Goal: Task Accomplishment & Management: Complete application form

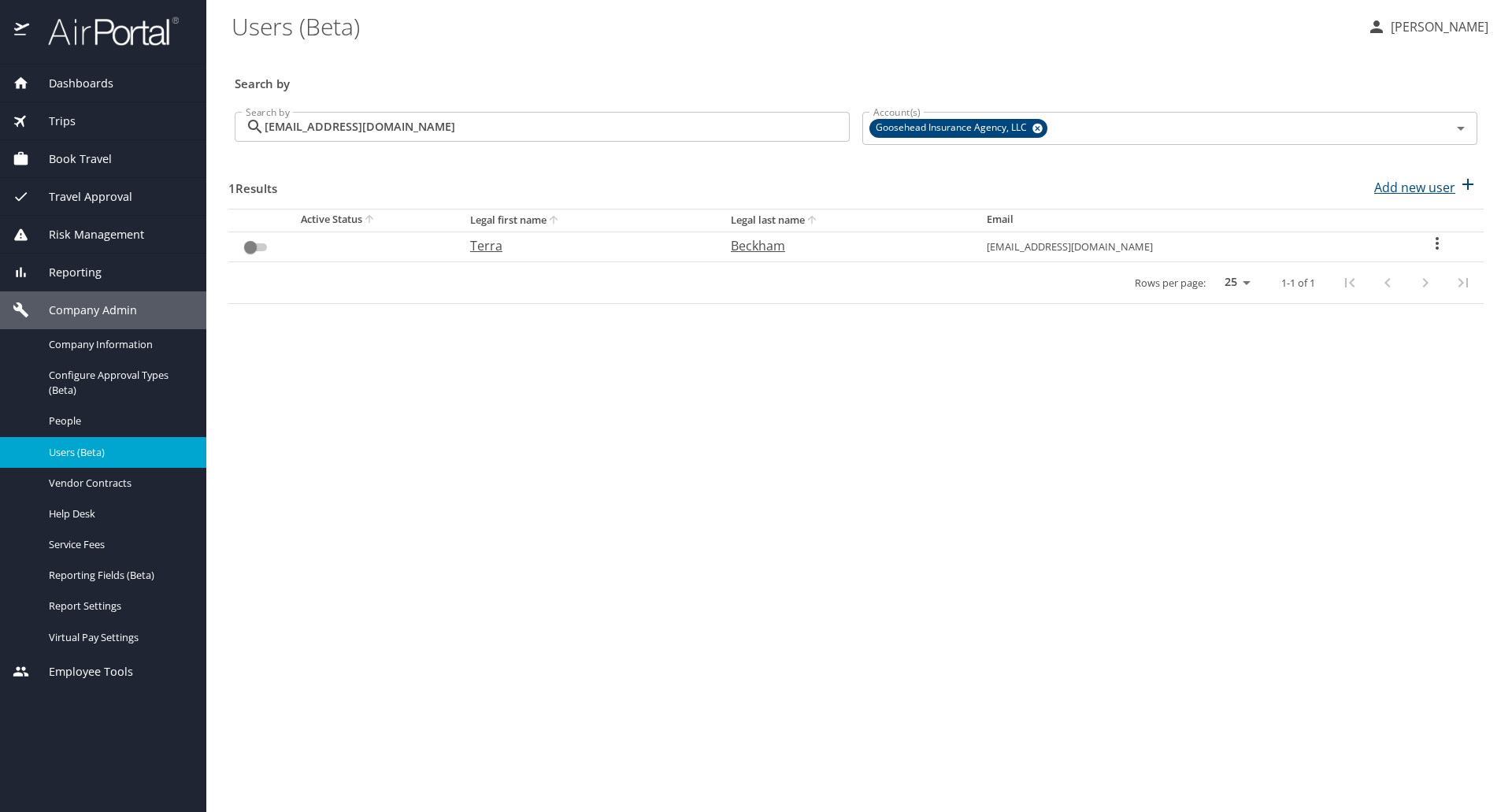
click at [1405, 185] on p "Add new user" at bounding box center [1414, 187] width 81 height 19
select select "US"
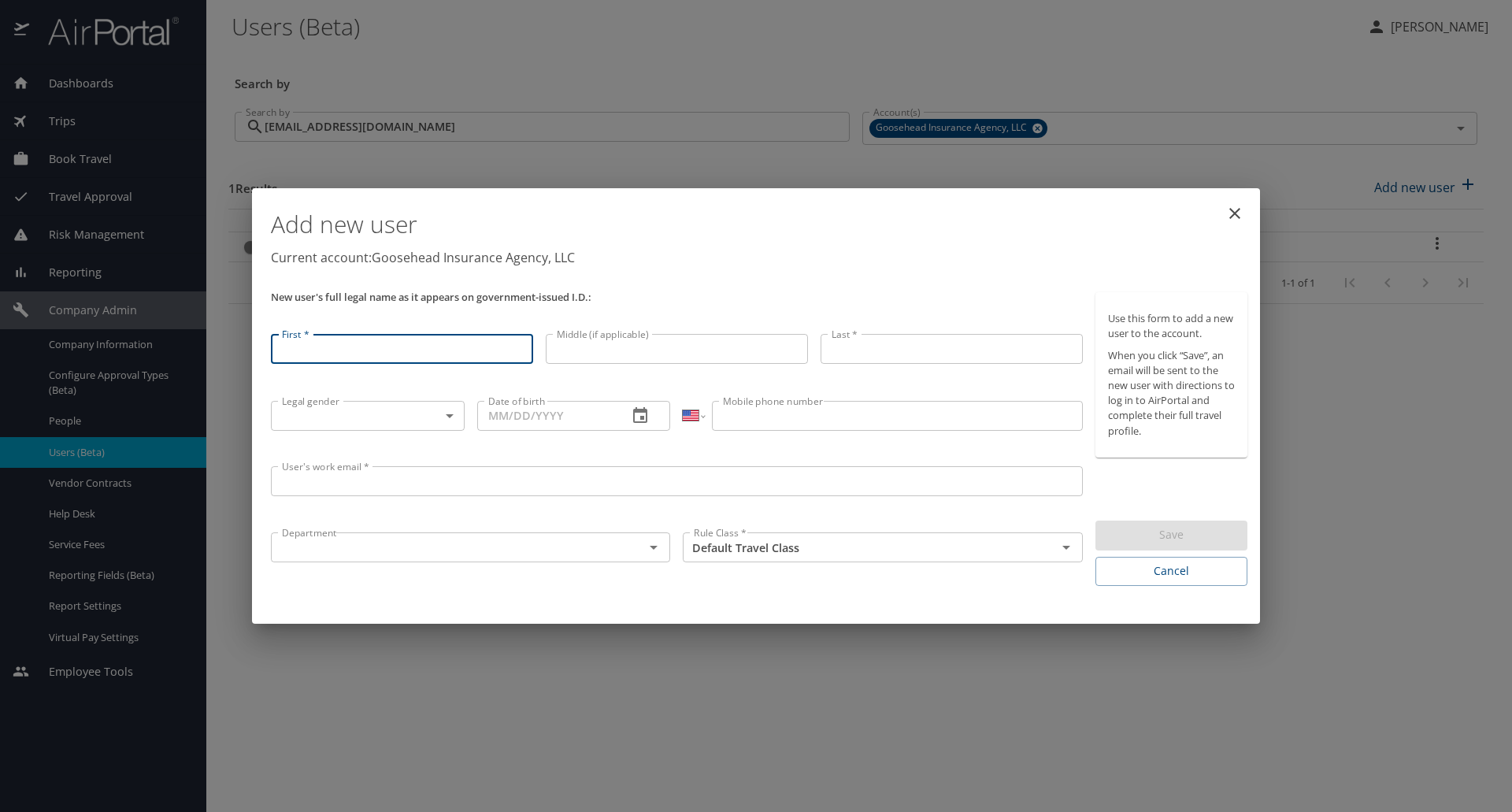
click at [406, 474] on input "User's work email *" at bounding box center [677, 480] width 812 height 30
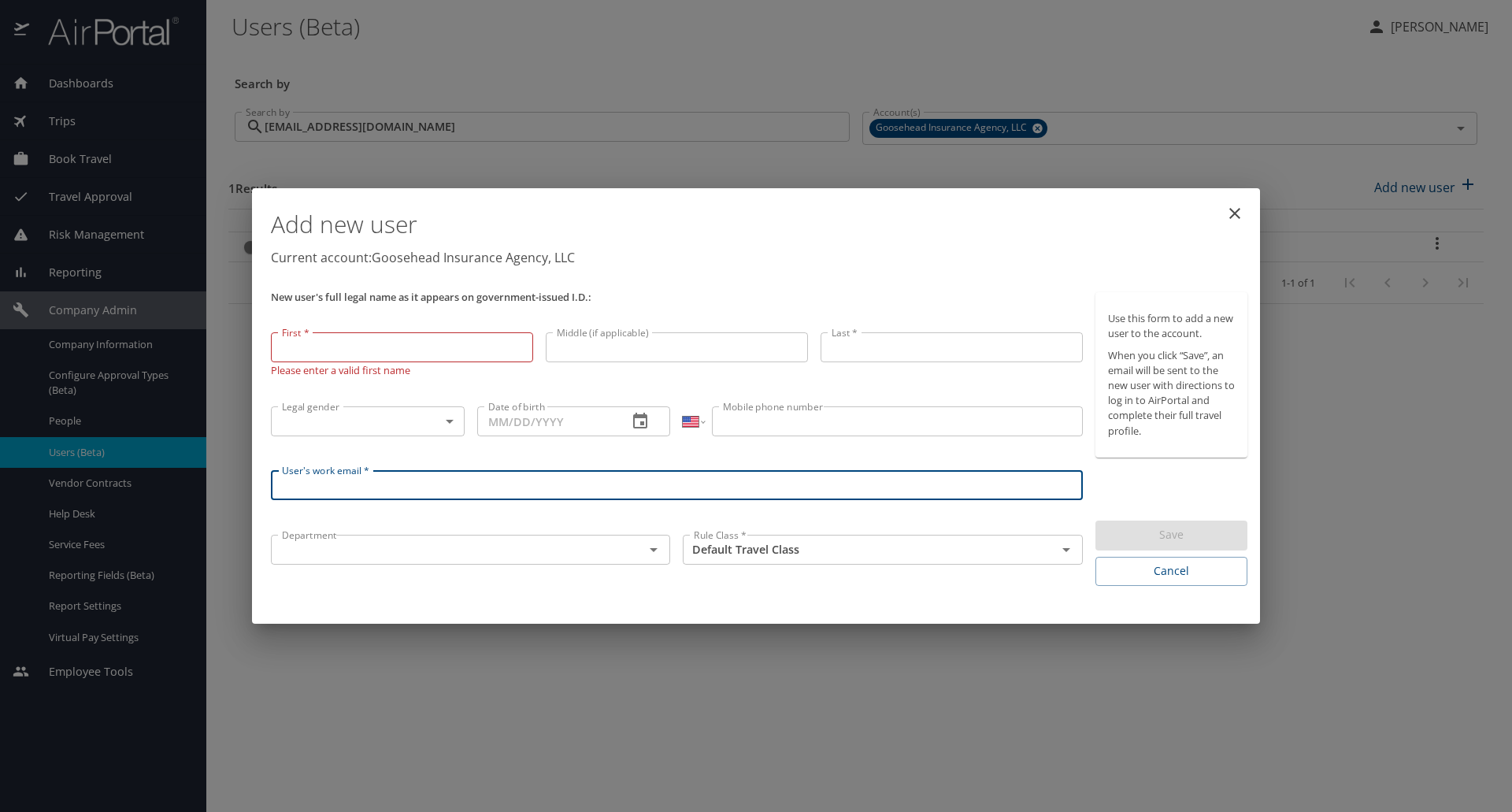
paste input "[EMAIL_ADDRESS][DOMAIN_NAME]"
type input "[EMAIL_ADDRESS][DOMAIN_NAME]"
click at [399, 350] on input "First *" at bounding box center [402, 347] width 262 height 30
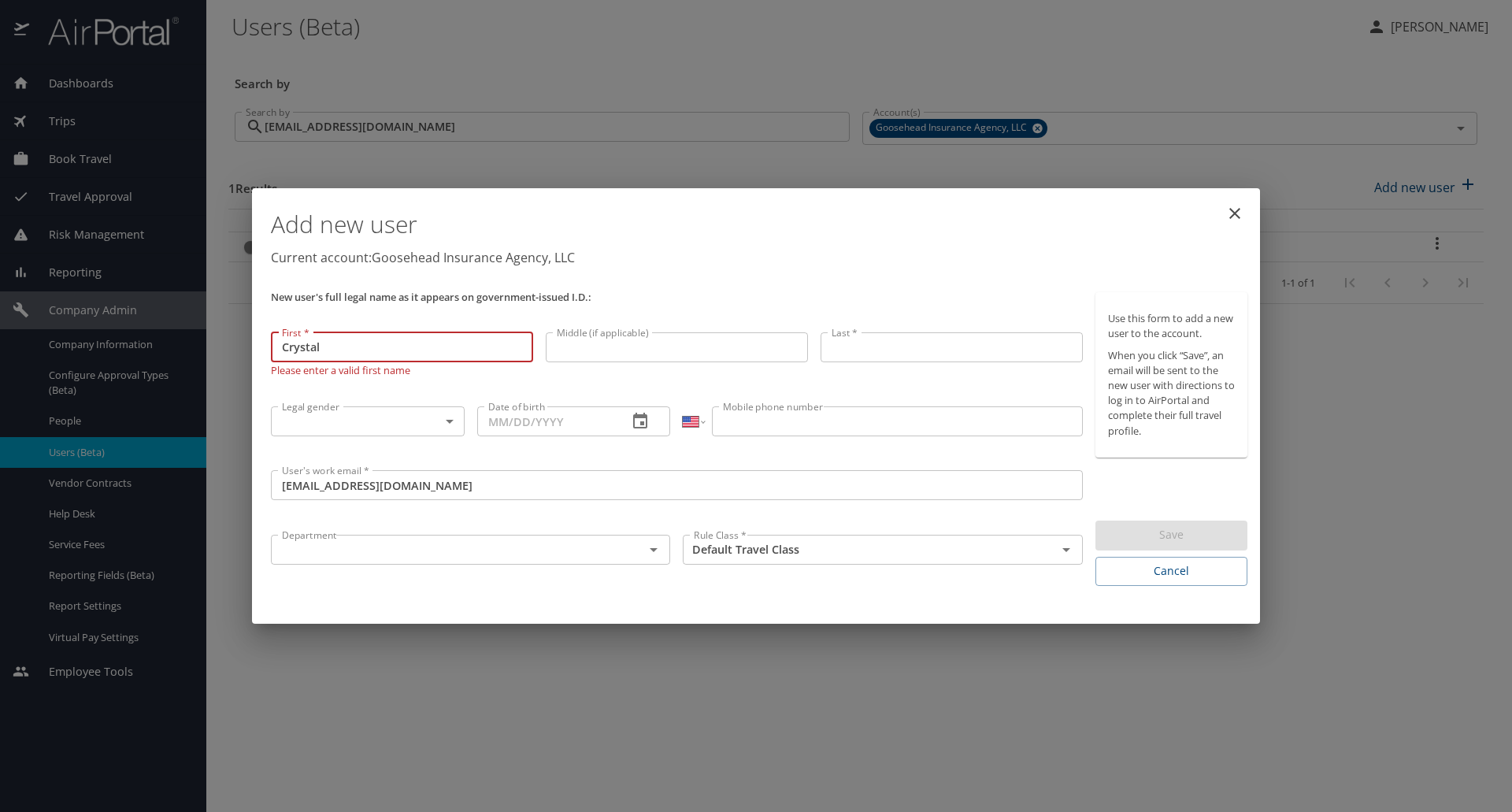
type input "Crystal"
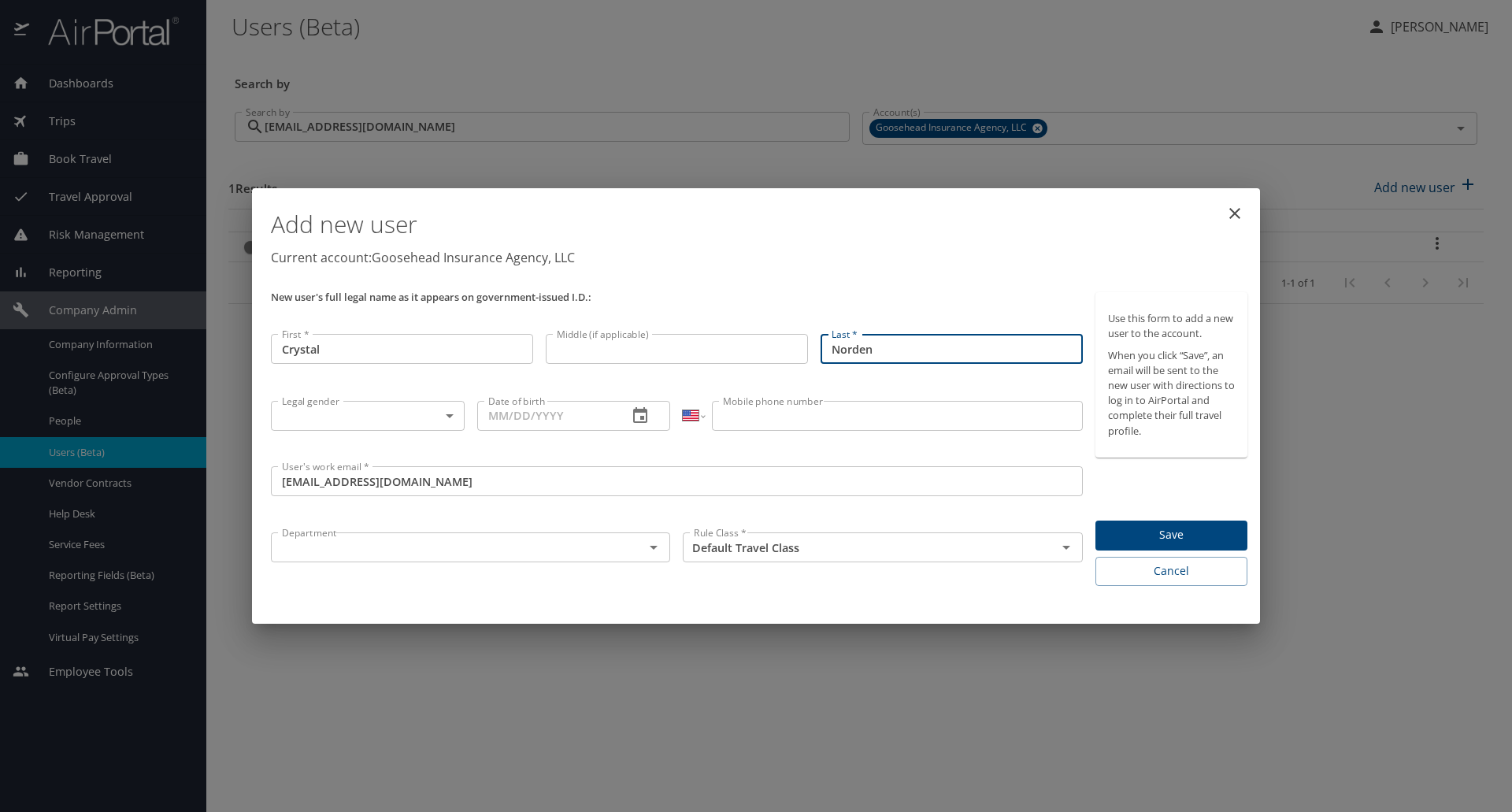
type input "Norden"
click at [440, 429] on body "Dashboards AirPortal 360™ Manager My Travel Dashboard Trips Airtinerary® Lookup…" at bounding box center [756, 406] width 1512 height 812
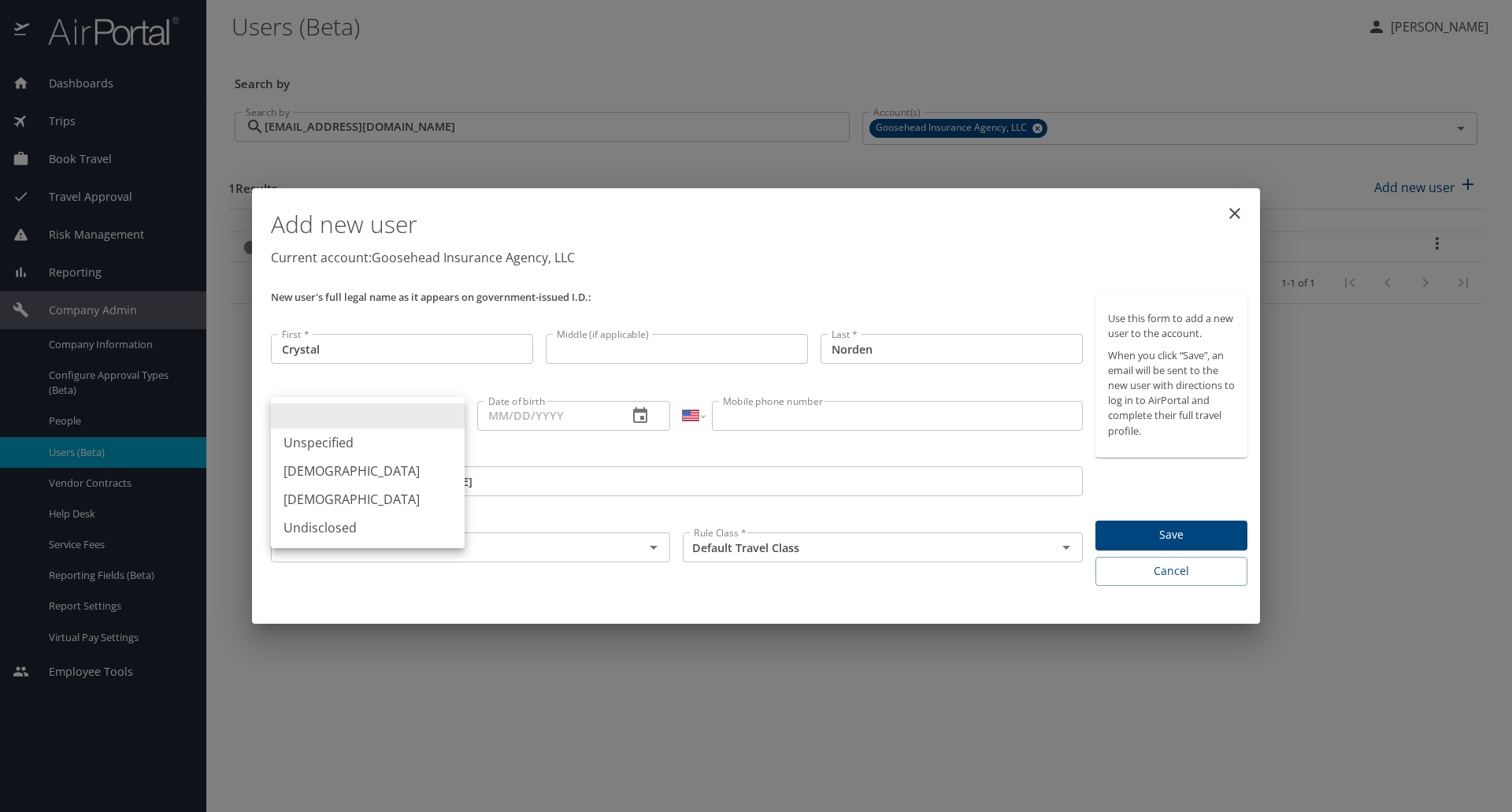
click at [389, 438] on li "Unspecified" at bounding box center [368, 442] width 194 height 29
type input "Unspecified"
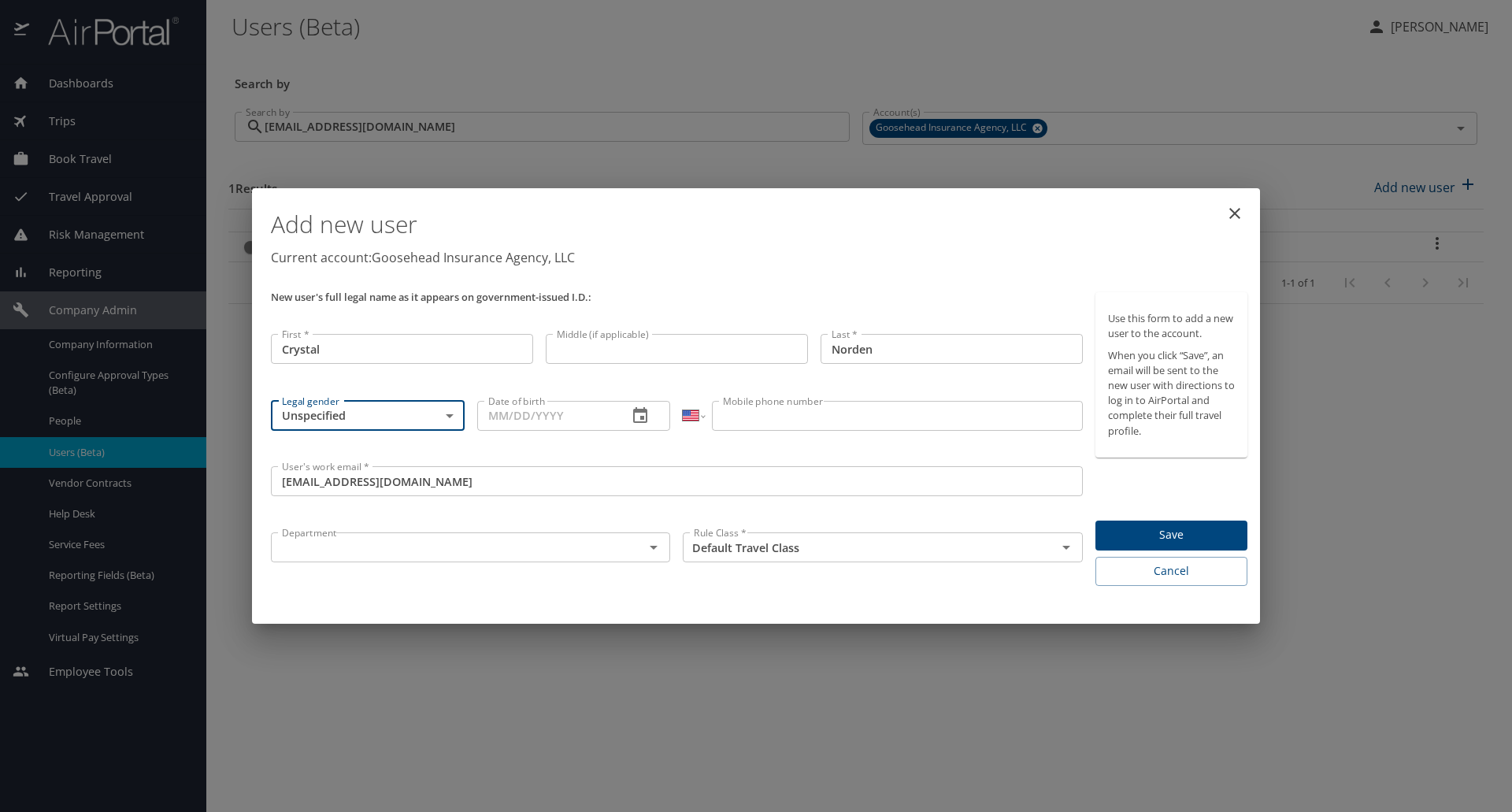
click at [629, 544] on div at bounding box center [643, 547] width 41 height 22
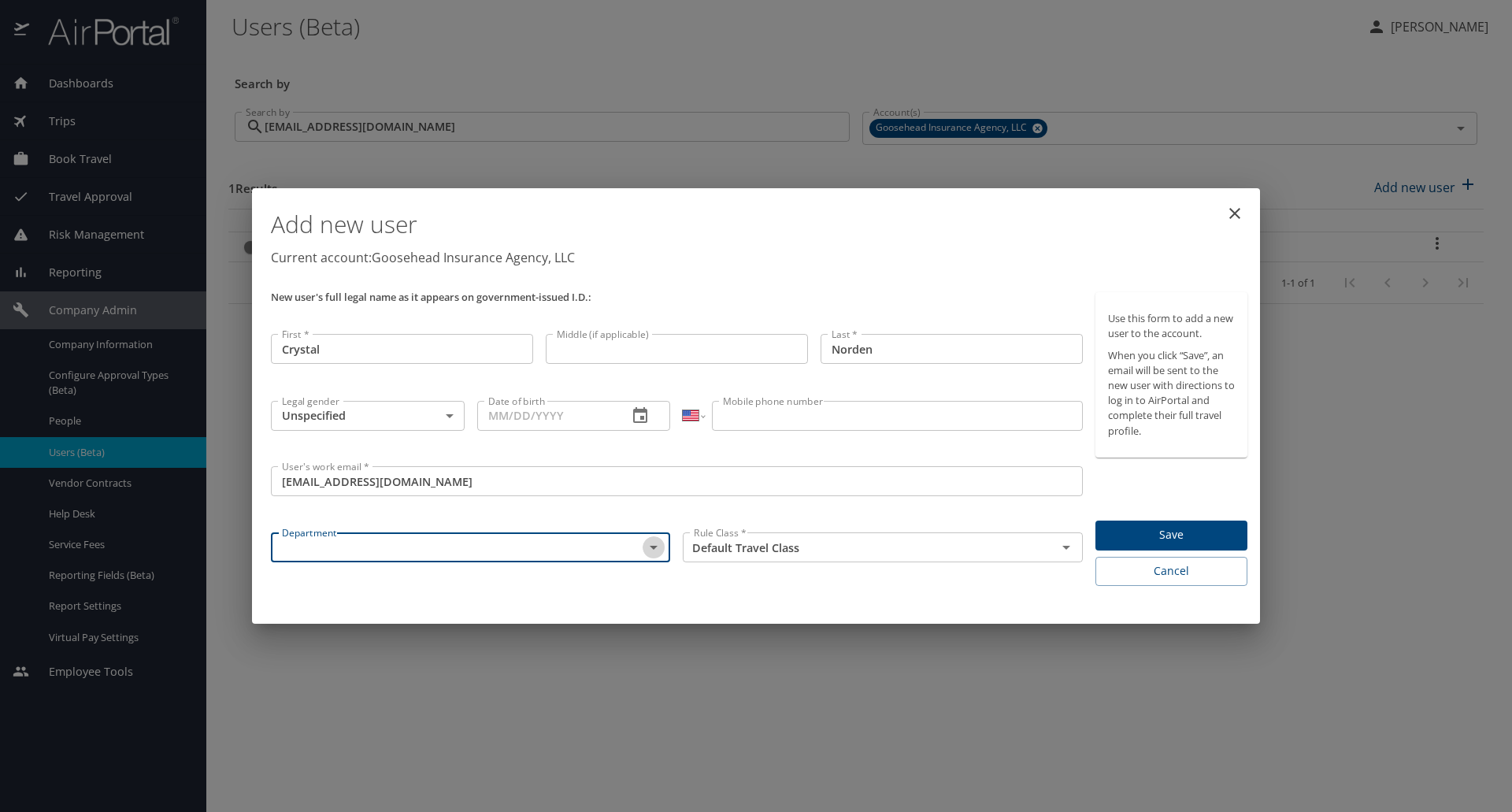
click at [660, 544] on icon "Open" at bounding box center [653, 547] width 19 height 19
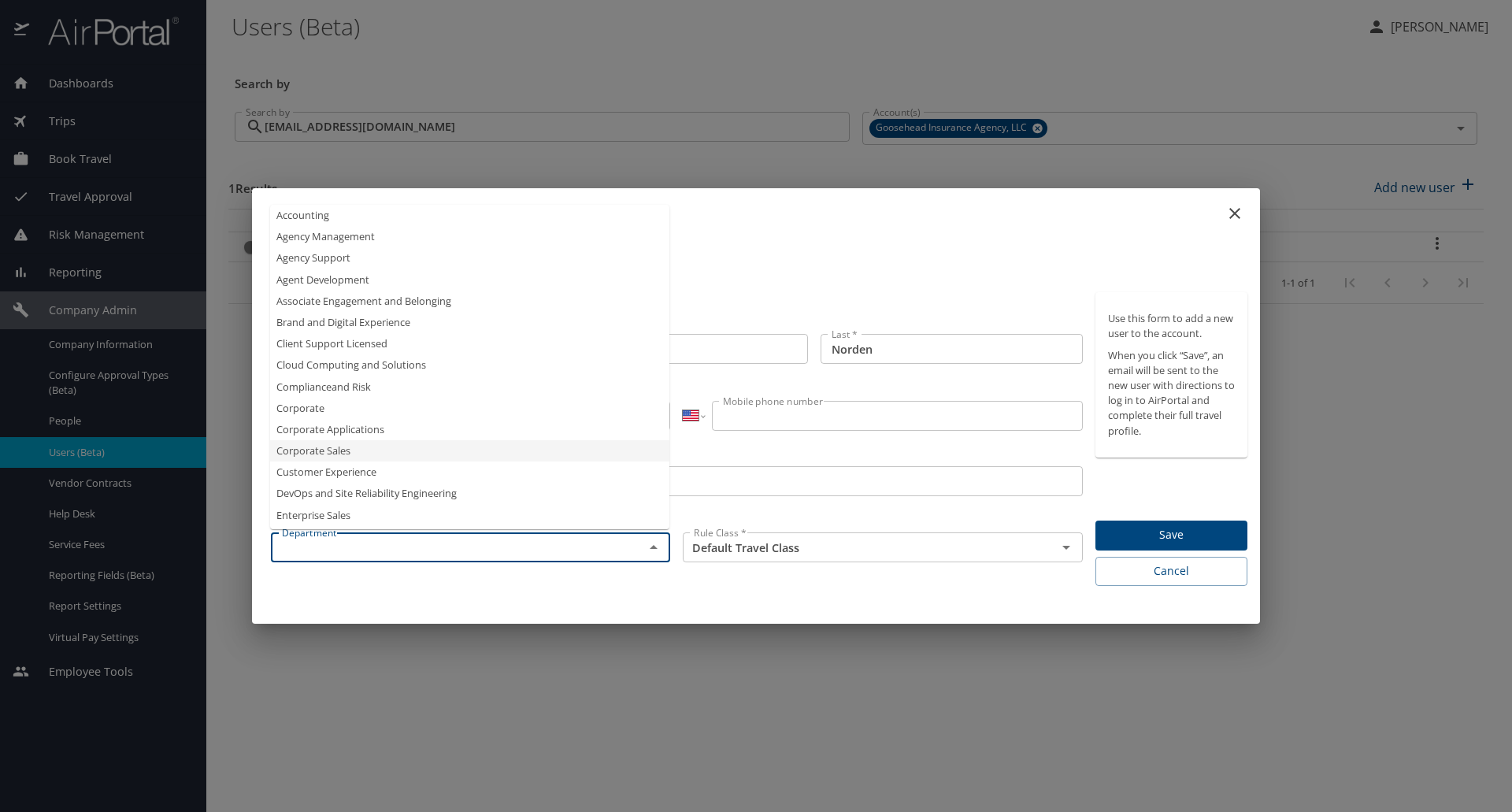
click at [395, 444] on li "Corporate Sales" at bounding box center [470, 451] width 399 height 21
type input "Corporate Sales"
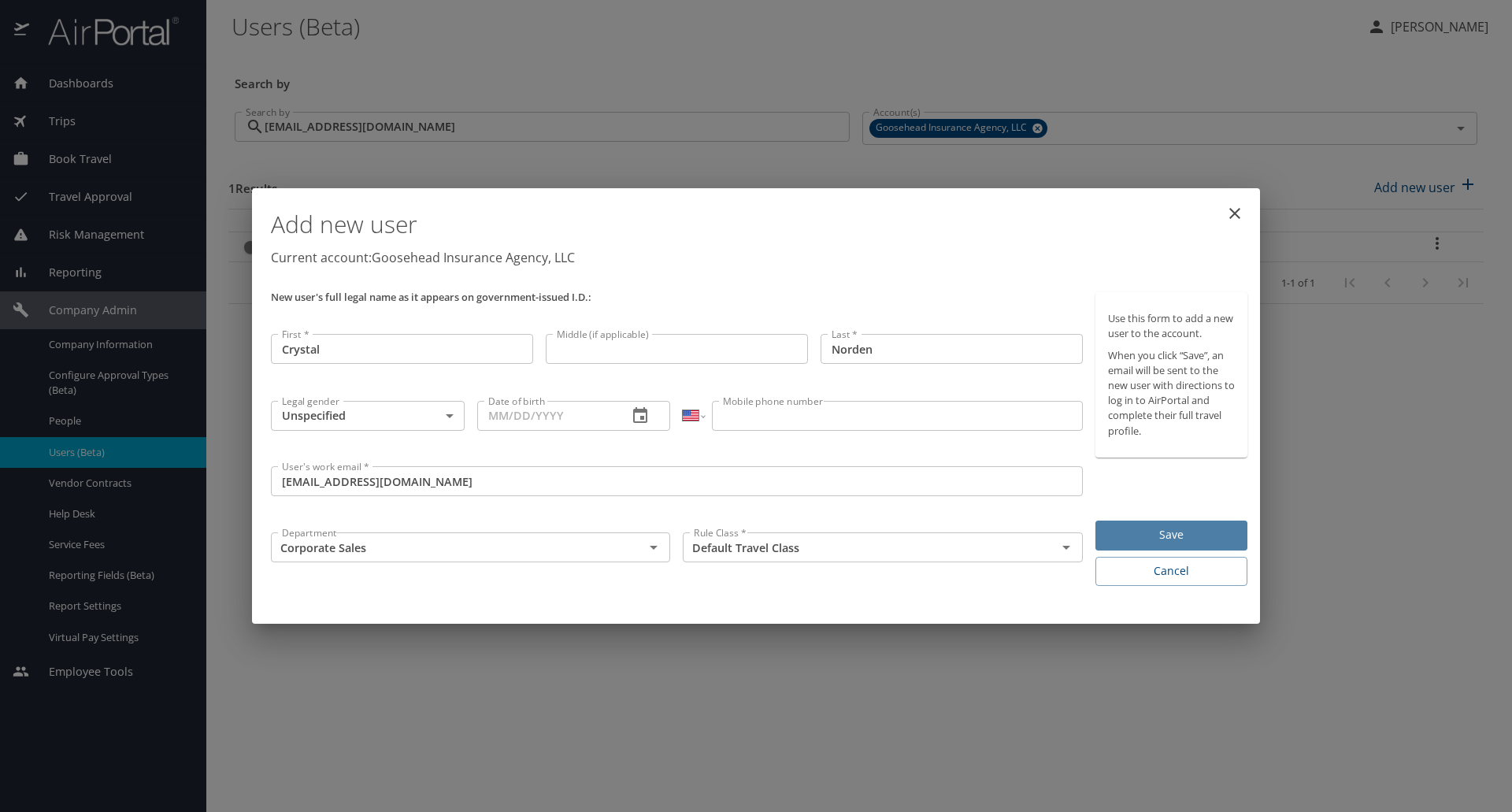
click at [1145, 538] on span "Save" at bounding box center [1171, 535] width 127 height 20
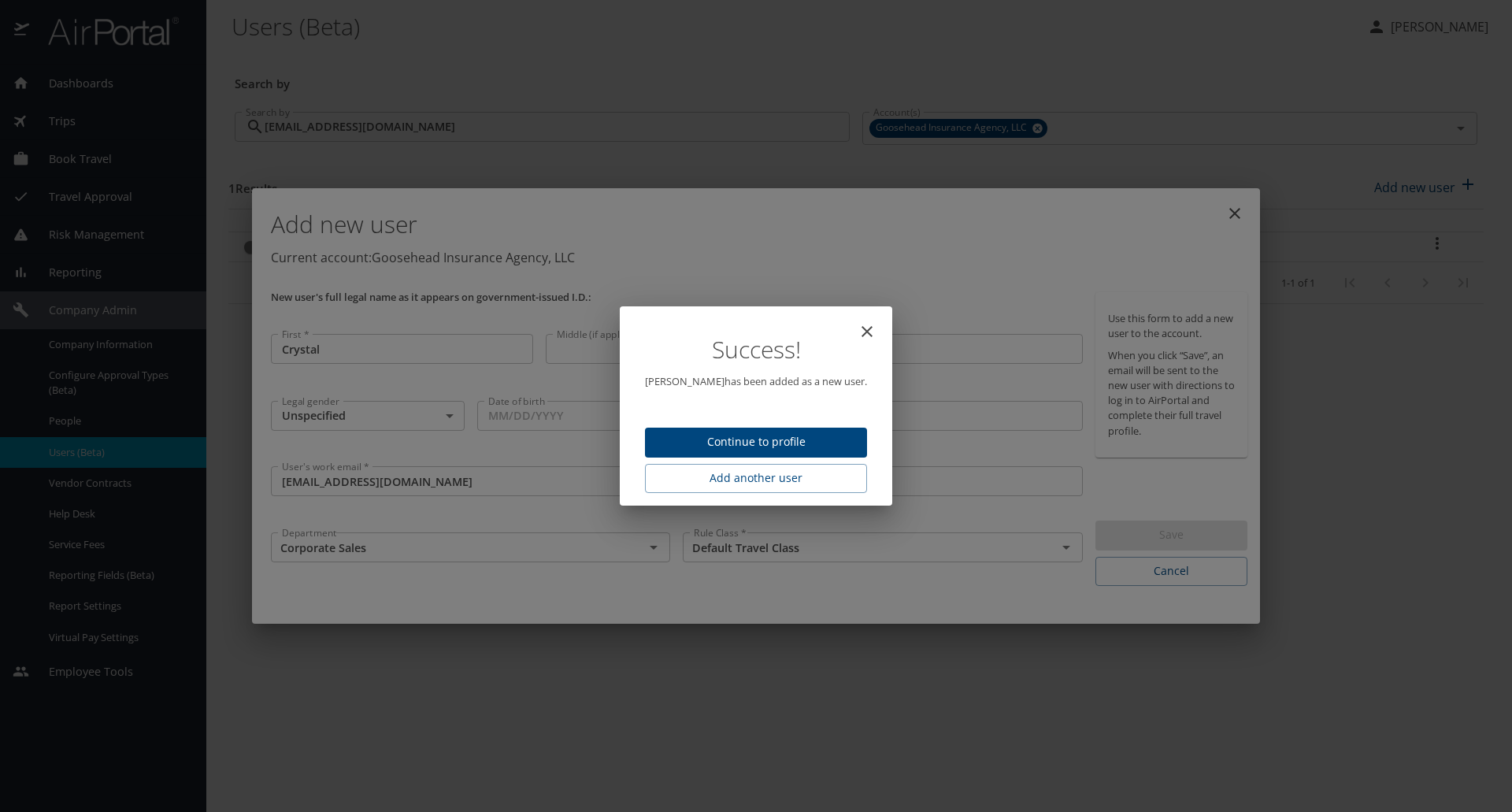
click at [861, 335] on icon "close" at bounding box center [866, 331] width 11 height 11
type input "[DATE]"
